Goal: Communication & Community: Answer question/provide support

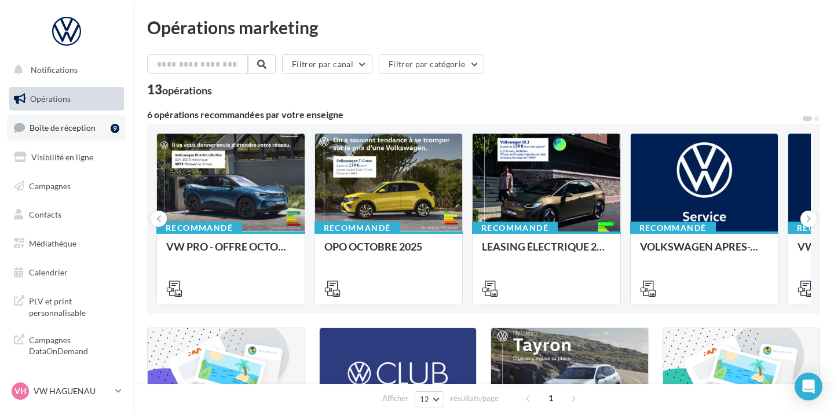
click at [90, 133] on link "Boîte de réception 9" at bounding box center [66, 127] width 119 height 25
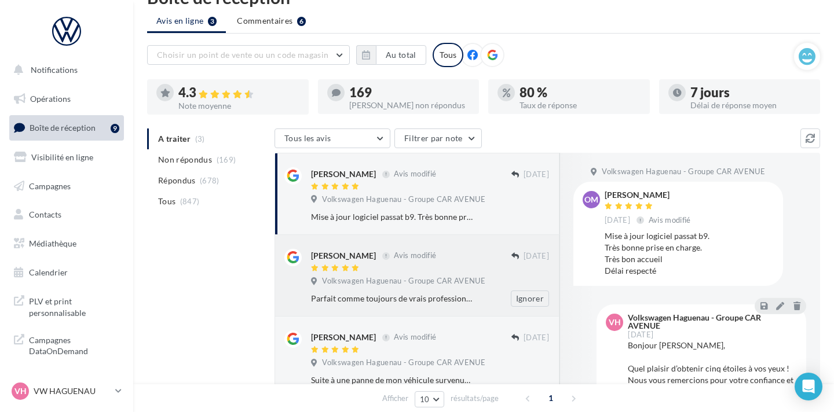
scroll to position [25, 0]
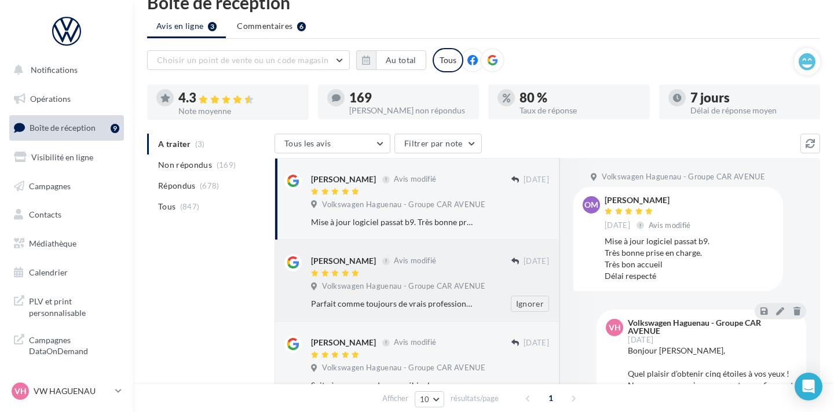
click at [420, 268] on div "[PERSON_NAME] Avis modifié" at bounding box center [411, 266] width 200 height 24
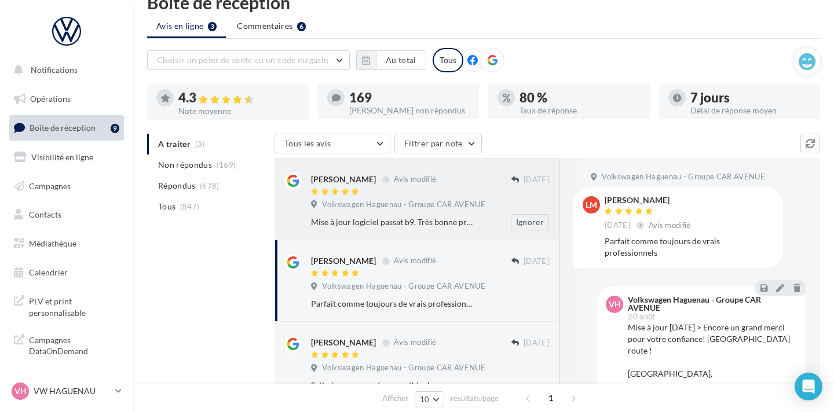
click at [419, 221] on div "Mise à jour logiciel passat b9. Très bonne prise en charge. Très bon accueil Dé…" at bounding box center [392, 223] width 163 height 12
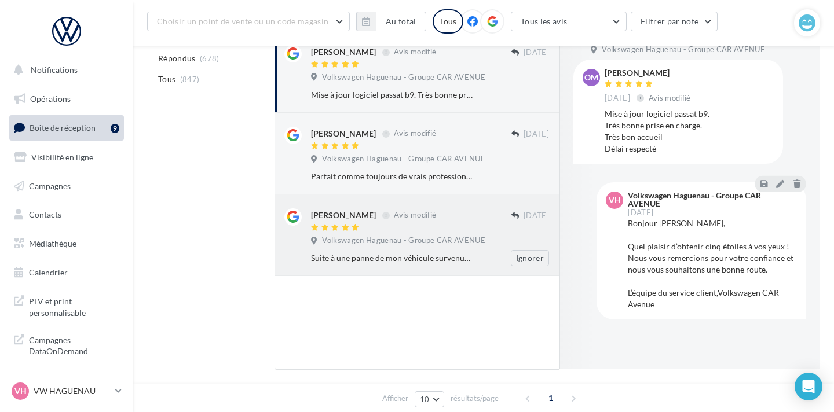
scroll to position [84, 0]
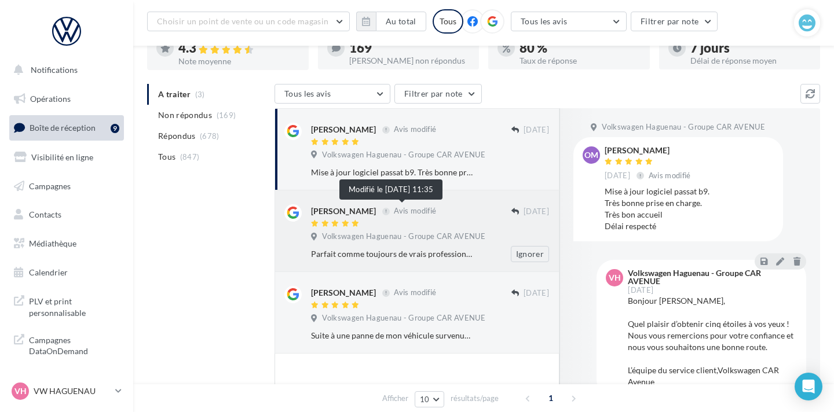
click at [410, 213] on span "Avis modifié" at bounding box center [415, 211] width 42 height 9
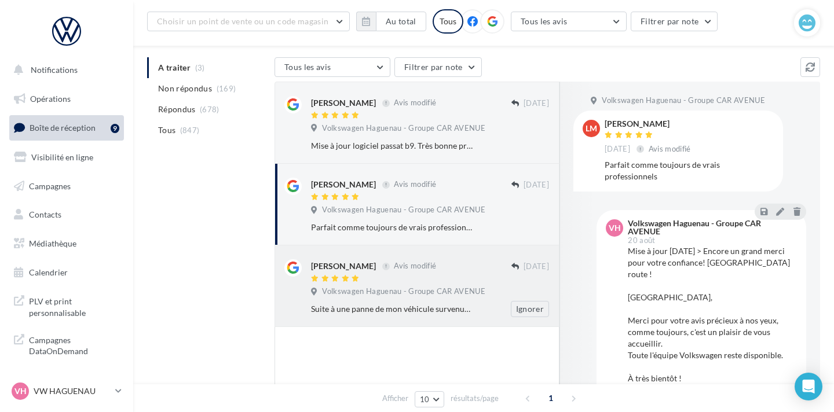
scroll to position [111, 0]
click at [394, 279] on div at bounding box center [411, 279] width 200 height 10
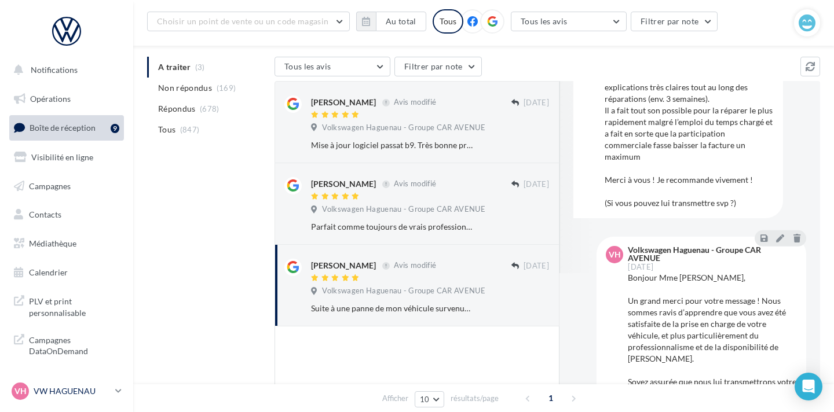
scroll to position [112, 0]
click at [72, 393] on p "VW HAGUENAU" at bounding box center [72, 392] width 77 height 12
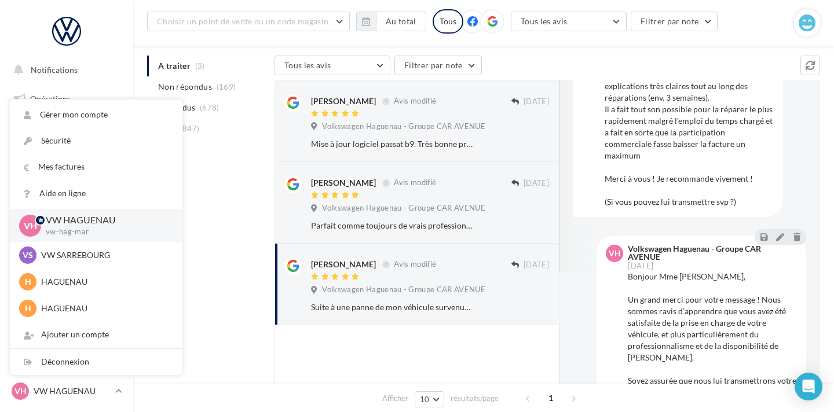
click at [614, 332] on div "VH" at bounding box center [614, 350] width 17 height 211
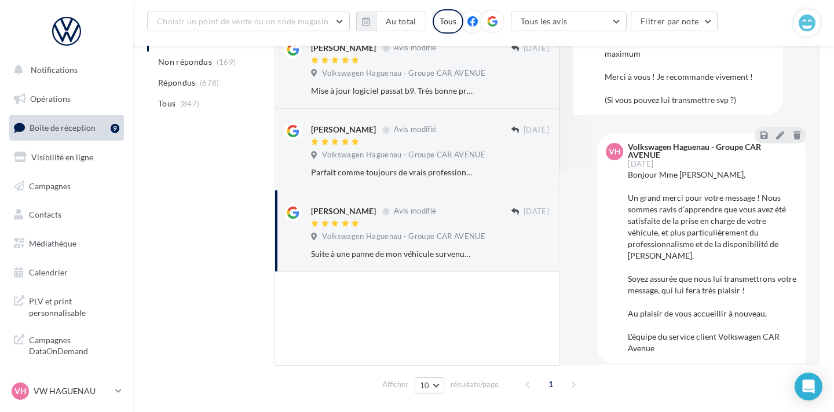
scroll to position [164, 0]
click at [97, 390] on p "VW HAGUENAU" at bounding box center [72, 392] width 77 height 12
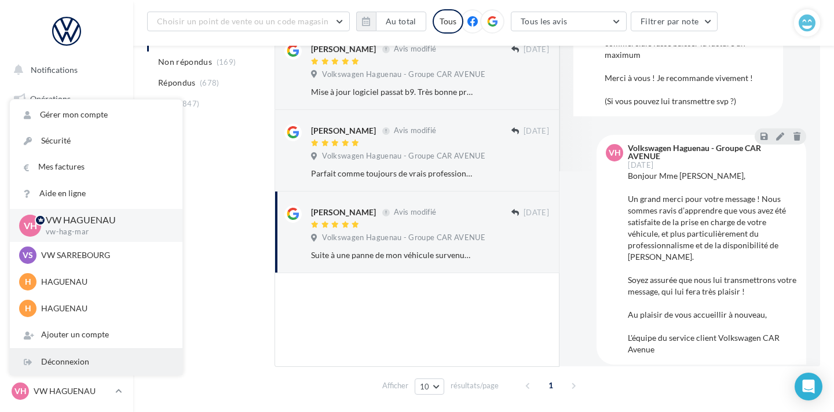
click at [94, 368] on div "Déconnexion" at bounding box center [96, 362] width 173 height 26
